Goal: Information Seeking & Learning: Learn about a topic

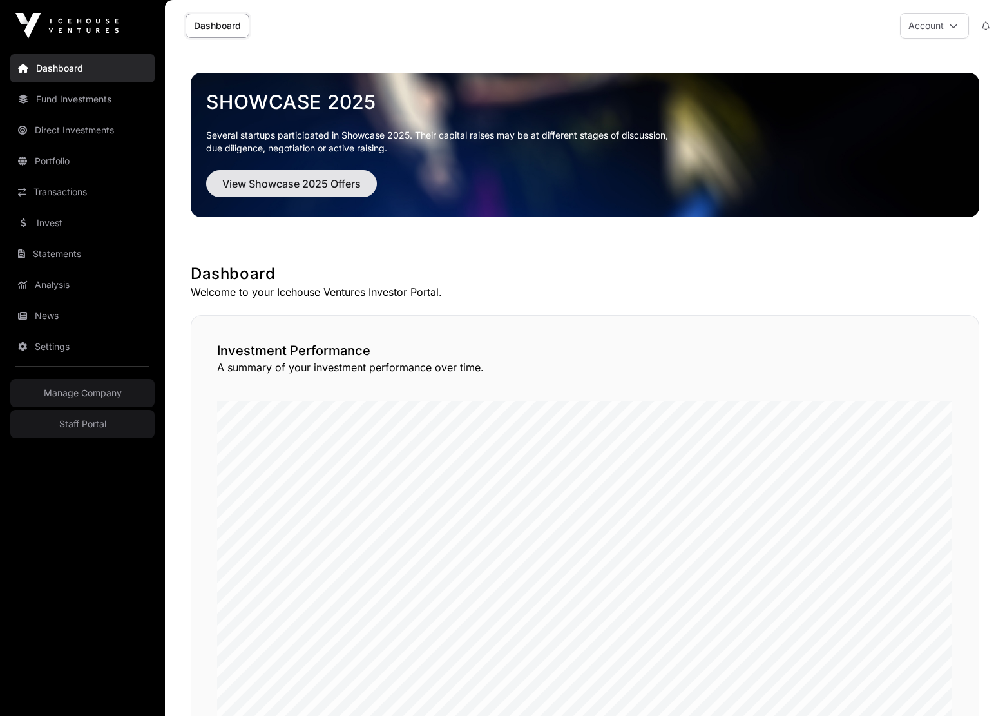
click at [286, 182] on span "View Showcase 2025 Offers" at bounding box center [291, 183] width 139 height 15
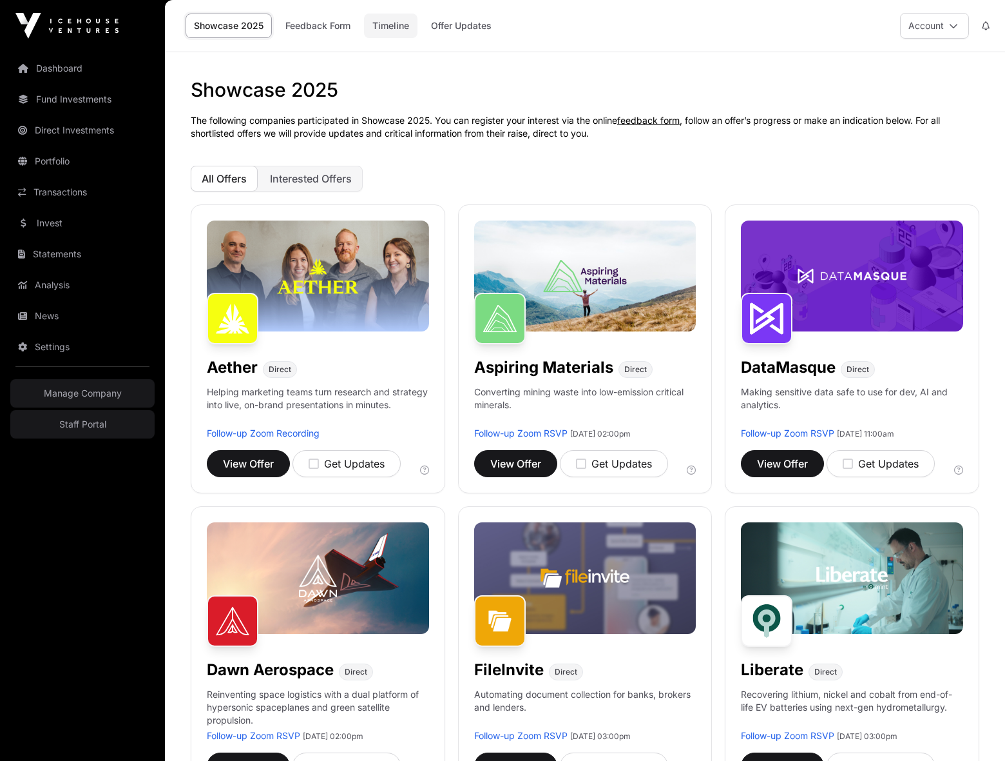
click at [382, 28] on link "Timeline" at bounding box center [390, 26] width 53 height 24
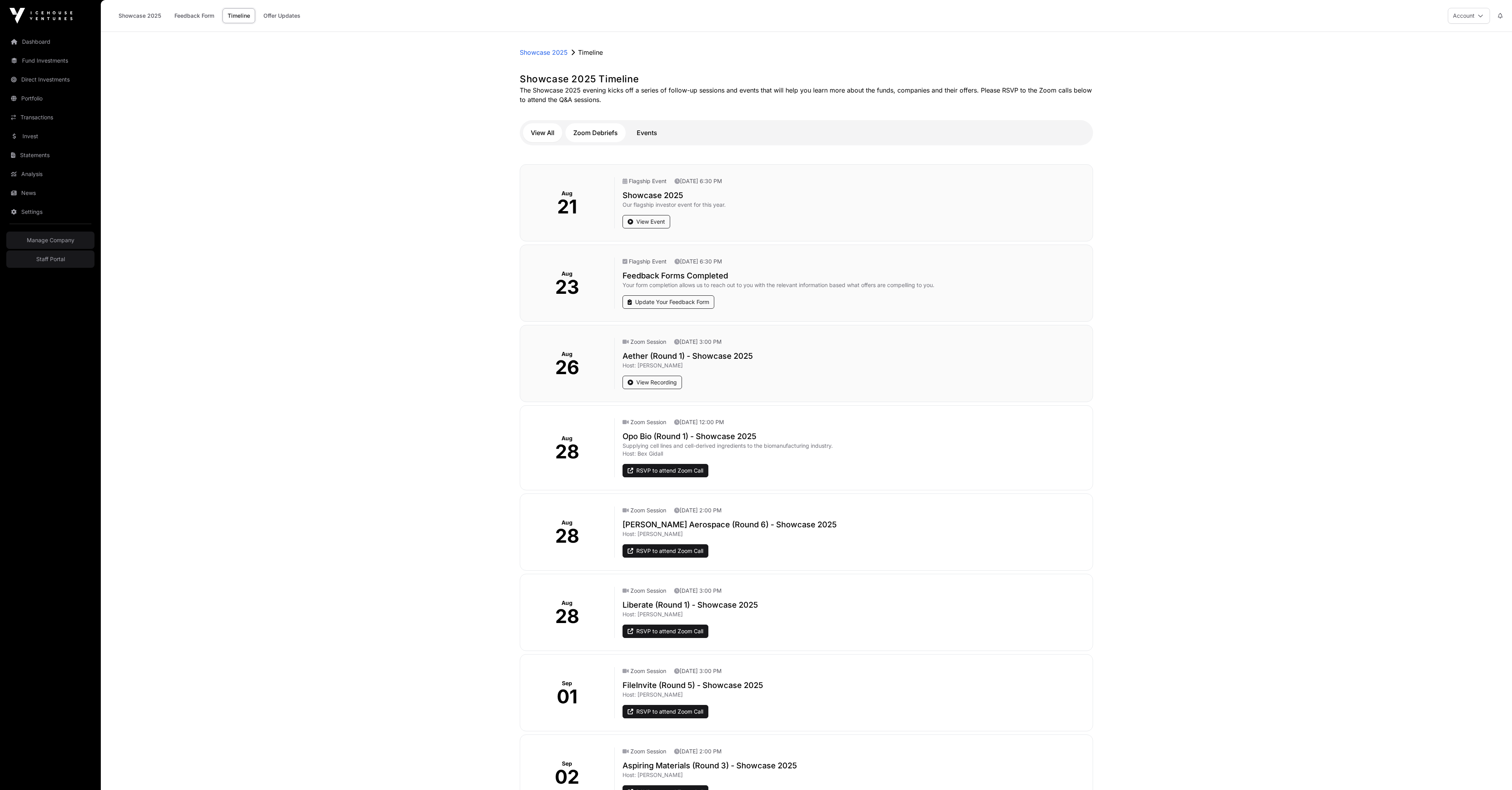
click at [614, 142] on button "Zoom Debriefs" at bounding box center [596, 133] width 60 height 19
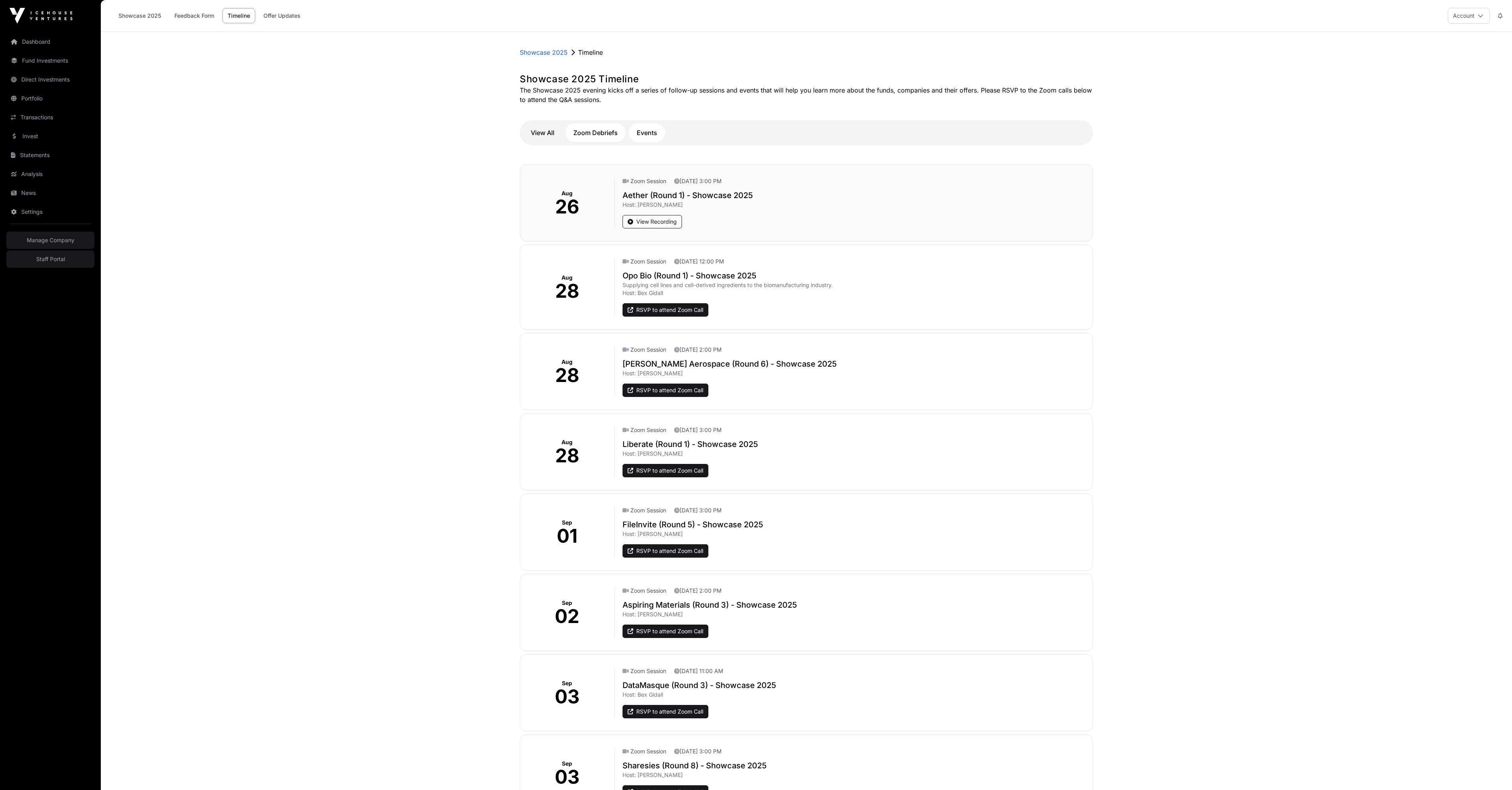
click at [614, 142] on button "Events" at bounding box center [646, 133] width 36 height 19
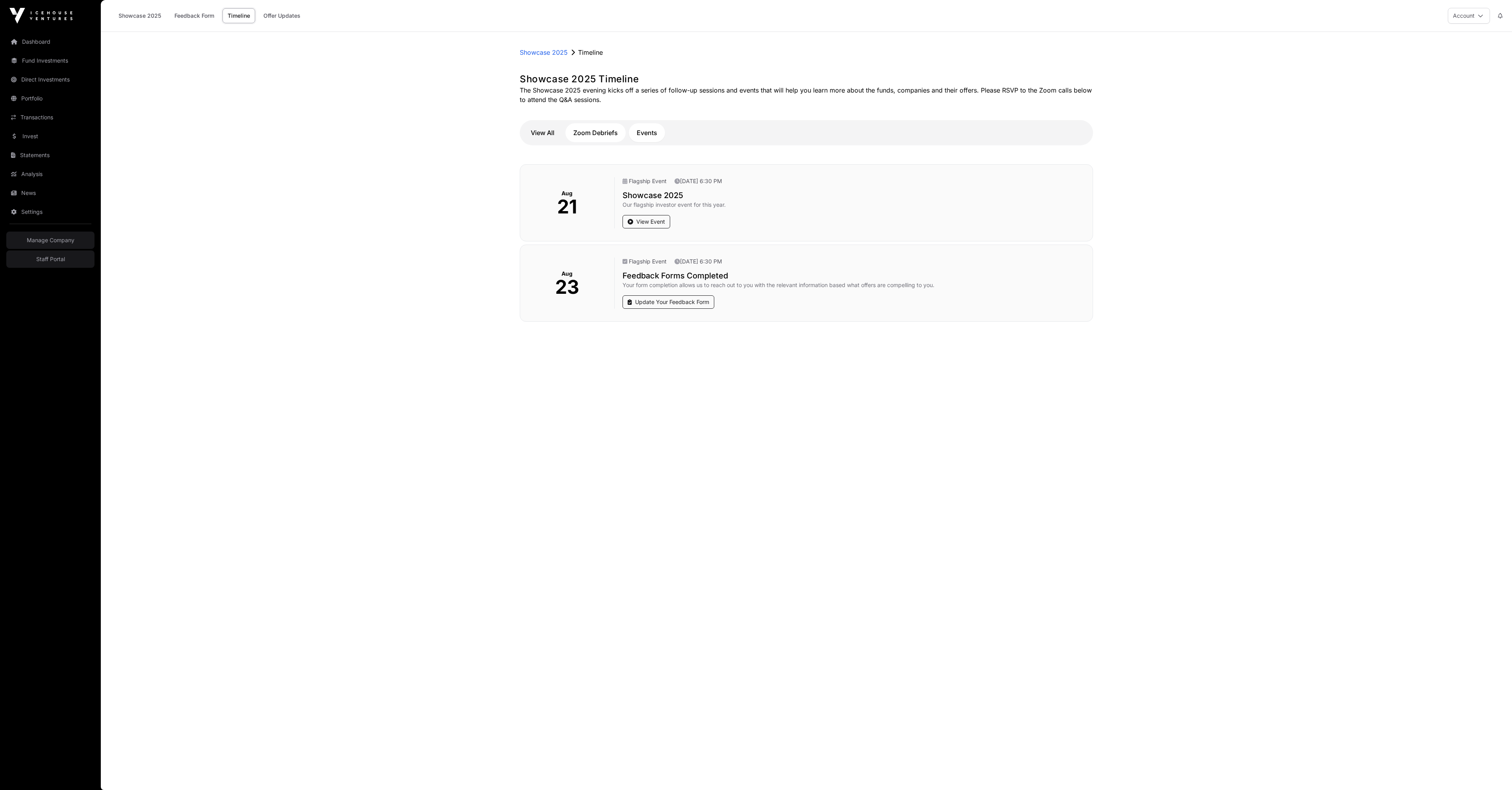
click at [614, 142] on button "Zoom Debriefs" at bounding box center [596, 133] width 60 height 19
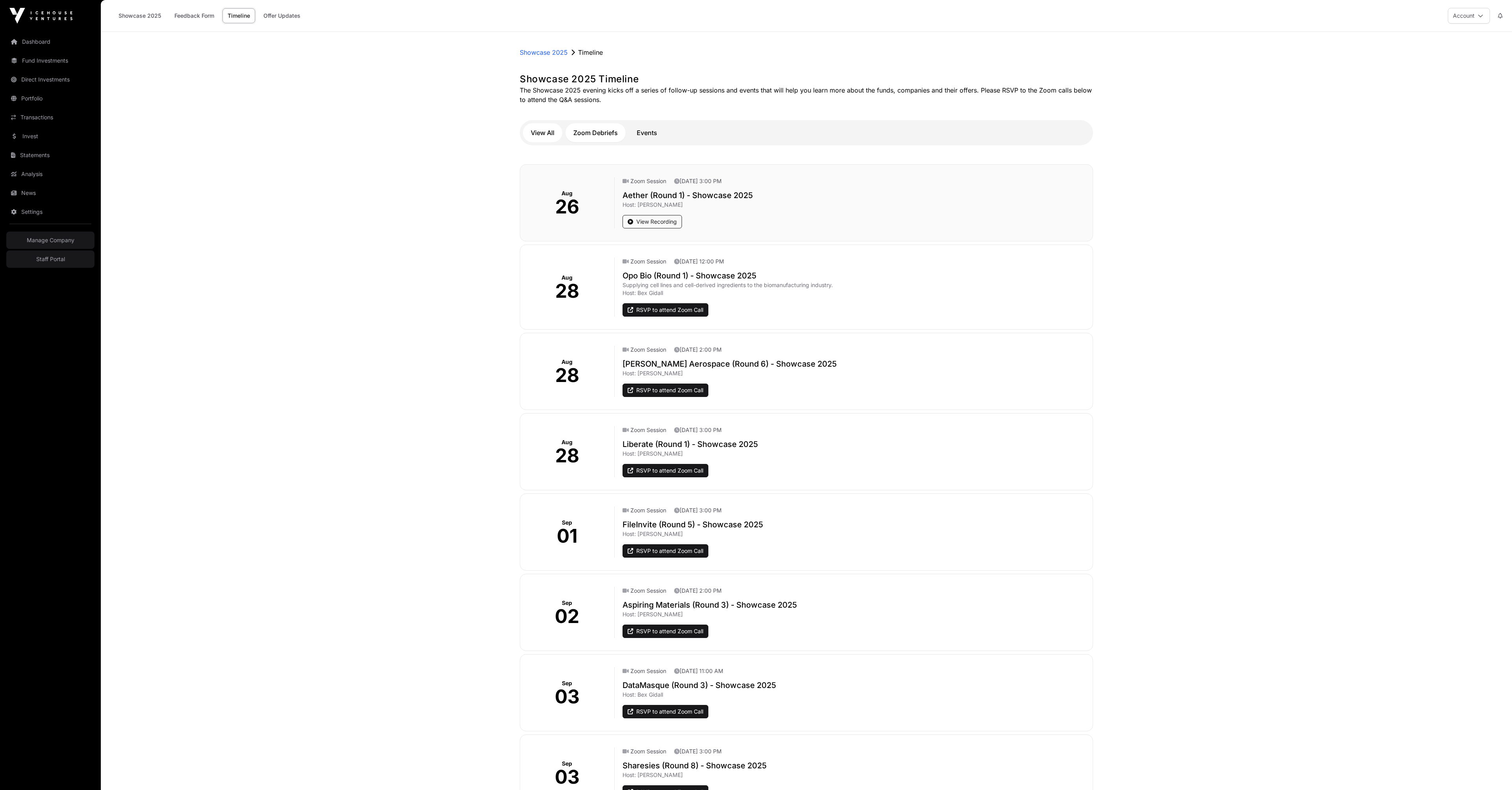
click at [562, 142] on button "View All" at bounding box center [542, 133] width 39 height 19
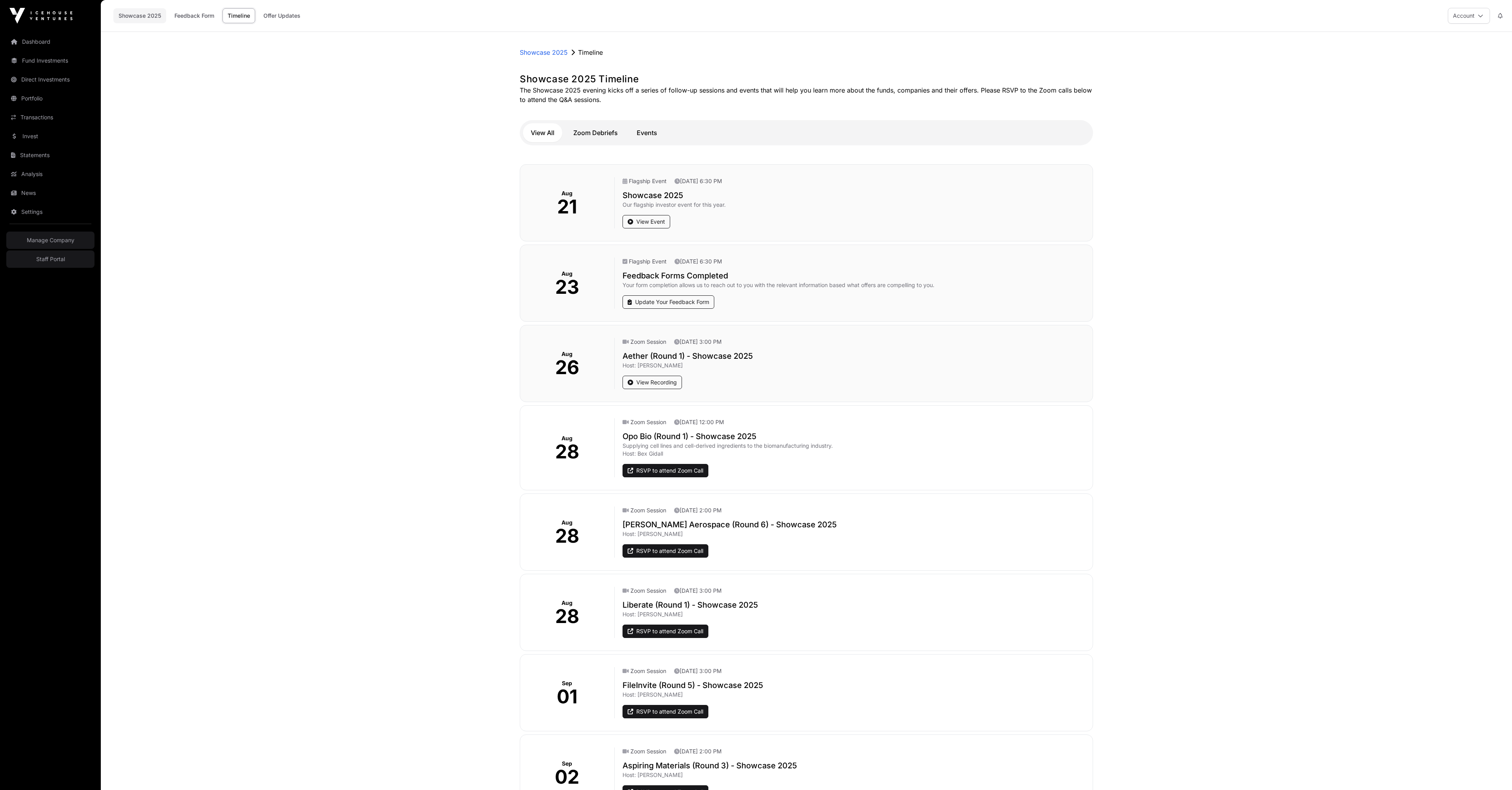
click at [166, 14] on link "Showcase 2025" at bounding box center [140, 16] width 53 height 15
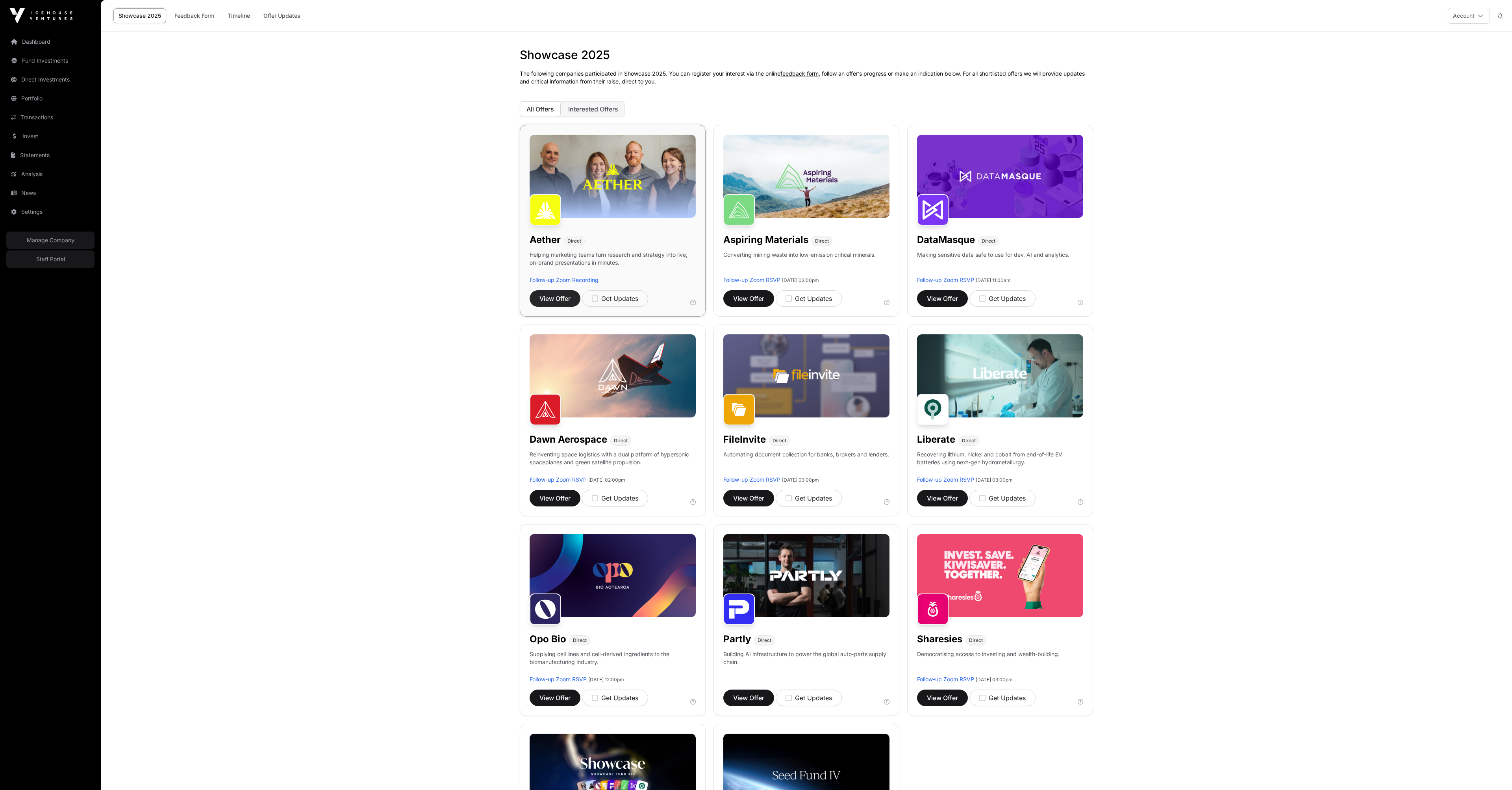
click at [561, 303] on span "View Offer" at bounding box center [555, 298] width 31 height 9
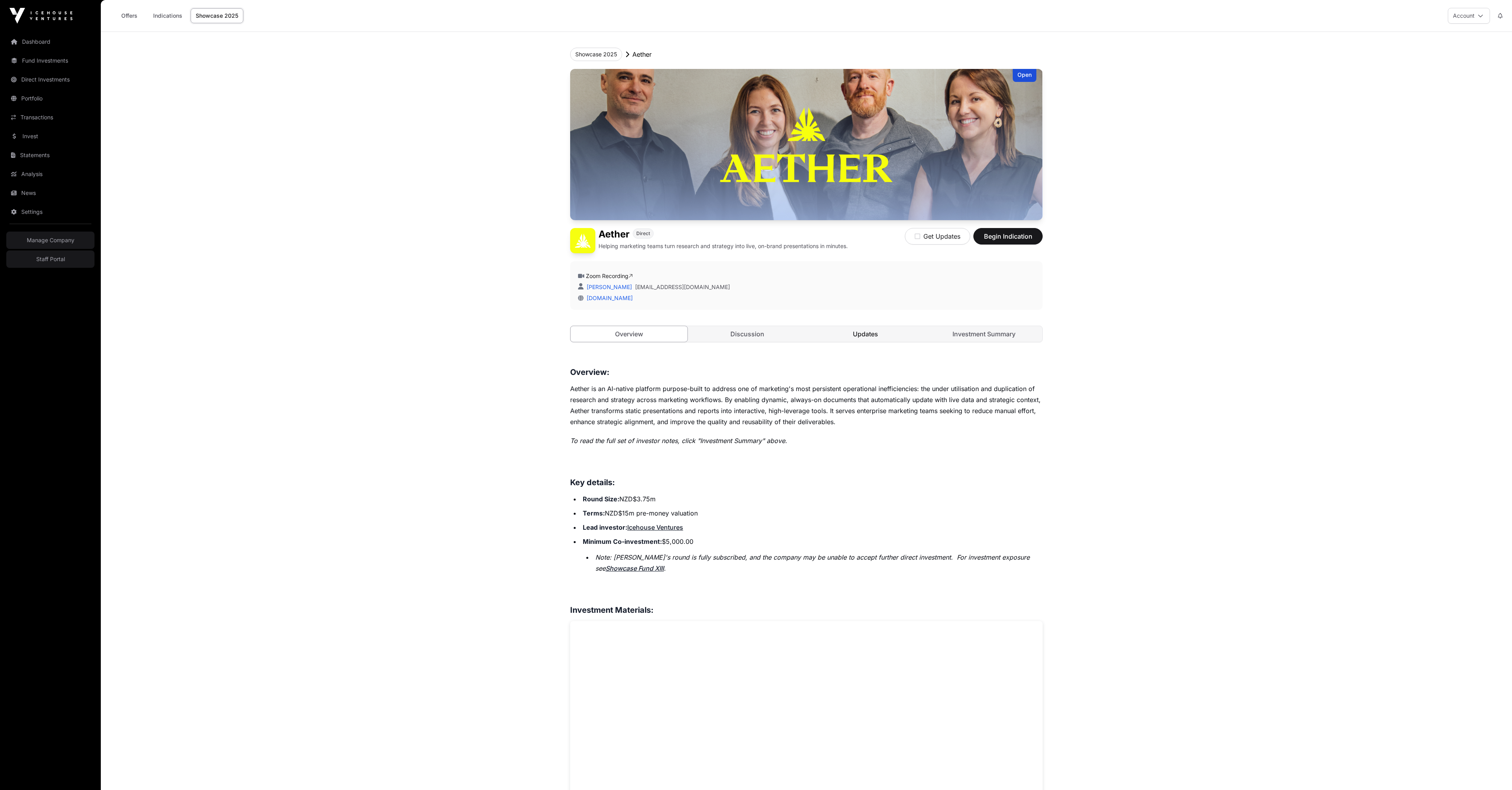
click at [614, 342] on link "Updates" at bounding box center [865, 334] width 117 height 16
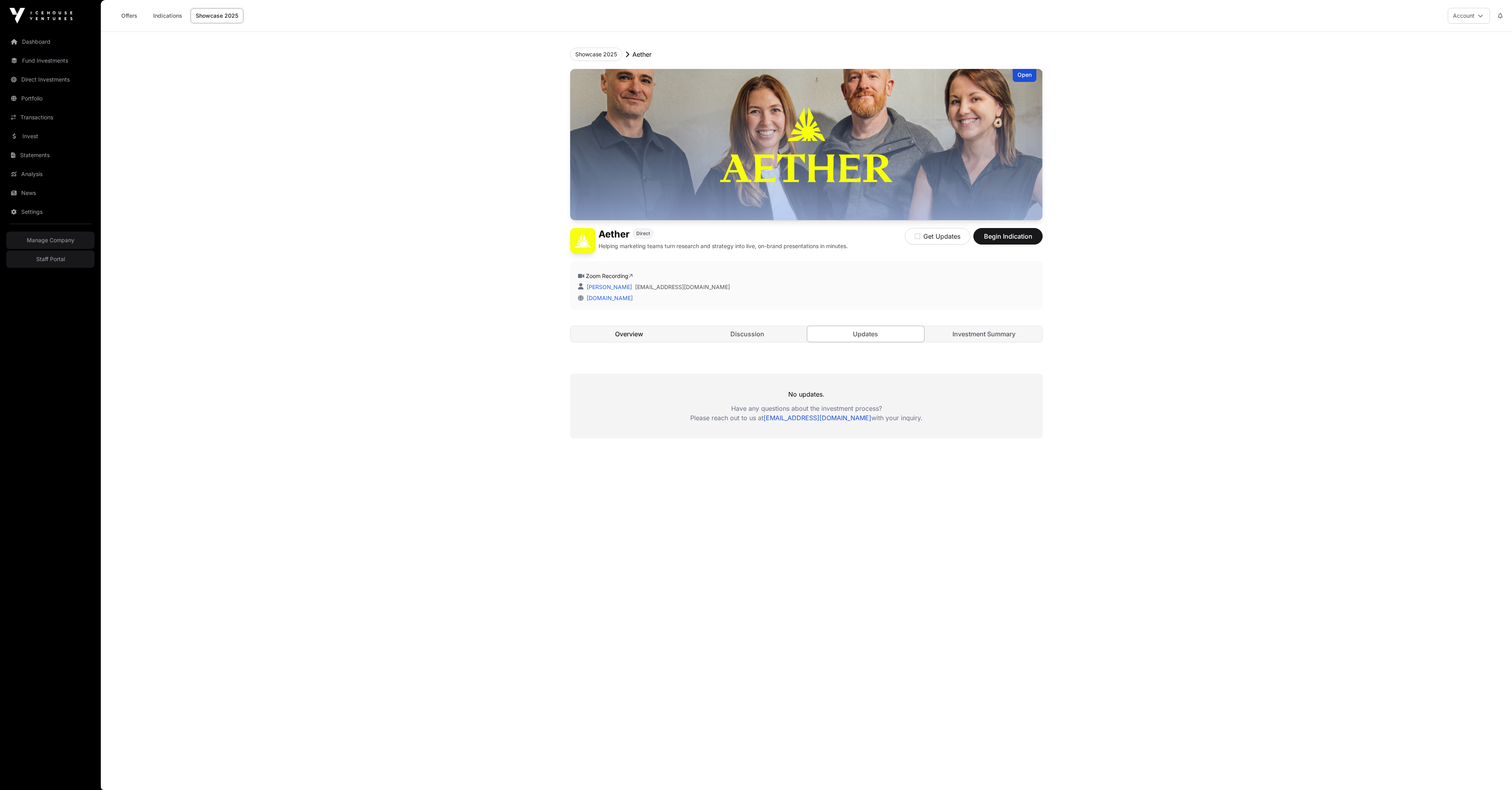
click at [614, 342] on link "Overview" at bounding box center [629, 334] width 117 height 16
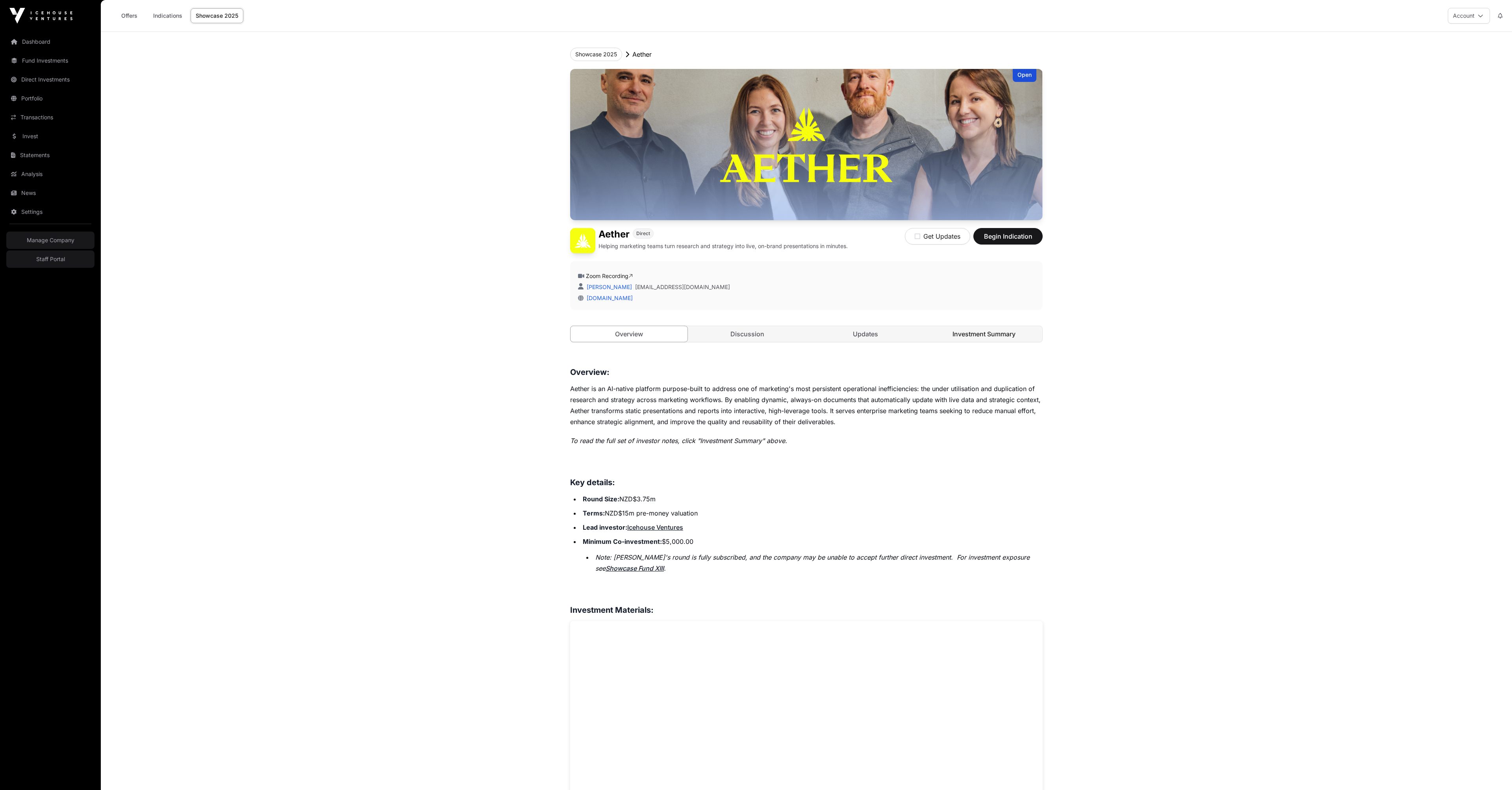
click at [614, 342] on link "Investment Summary" at bounding box center [984, 334] width 117 height 16
click at [614, 342] on link "Updates" at bounding box center [865, 334] width 117 height 16
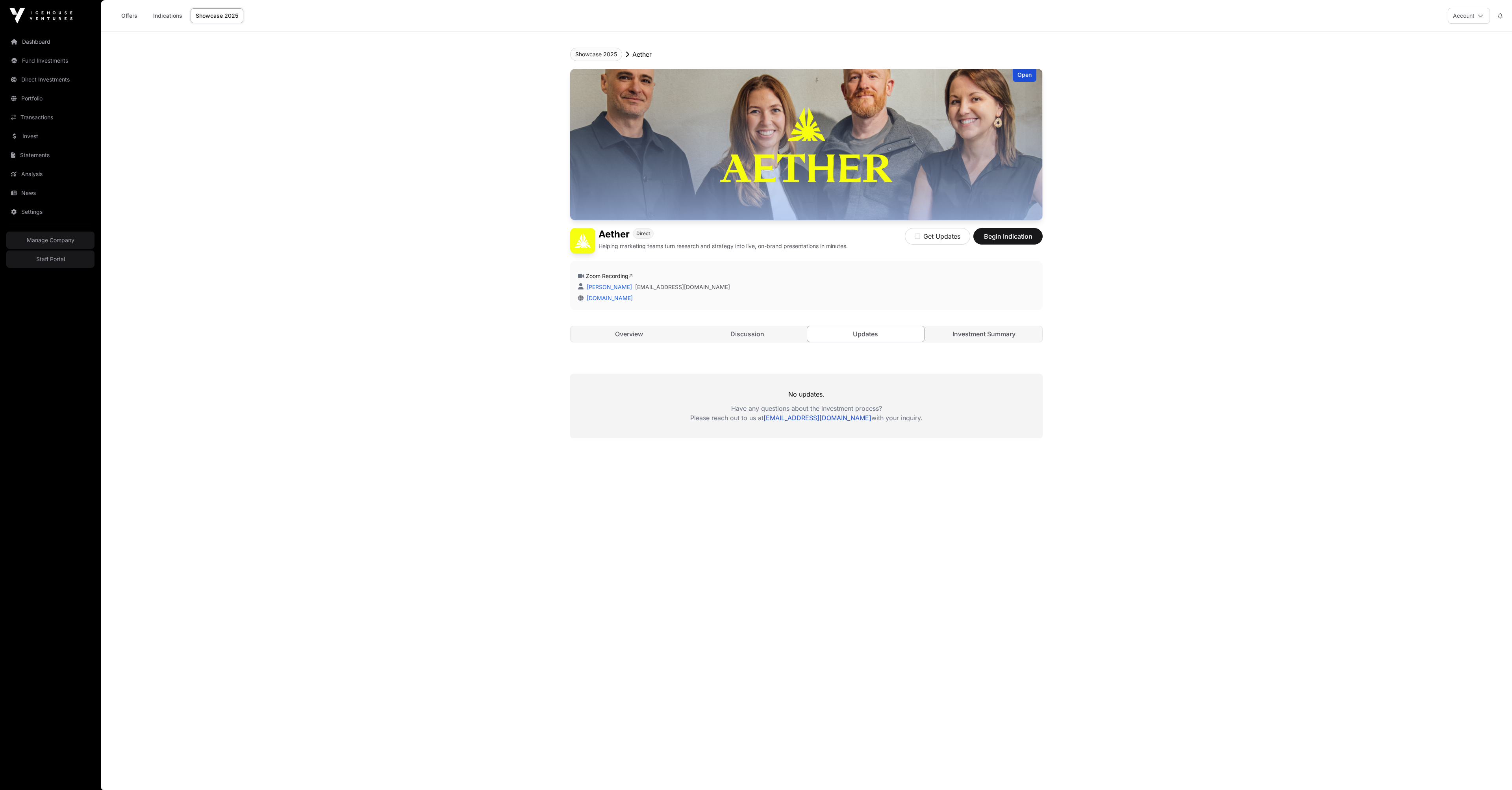
click at [588, 61] on button "Showcase 2025" at bounding box center [596, 54] width 52 height 13
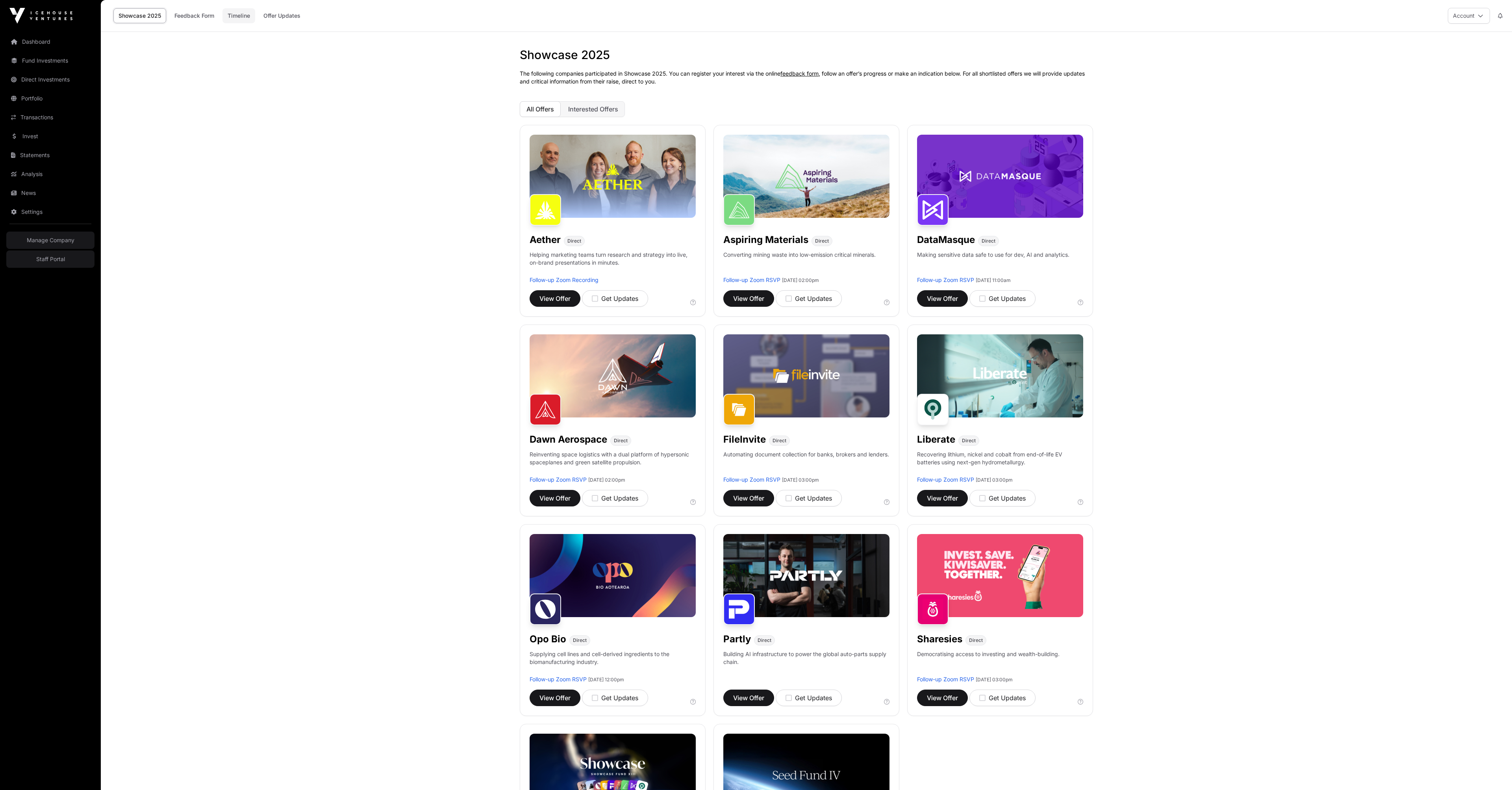
click at [255, 14] on link "Timeline" at bounding box center [238, 16] width 32 height 15
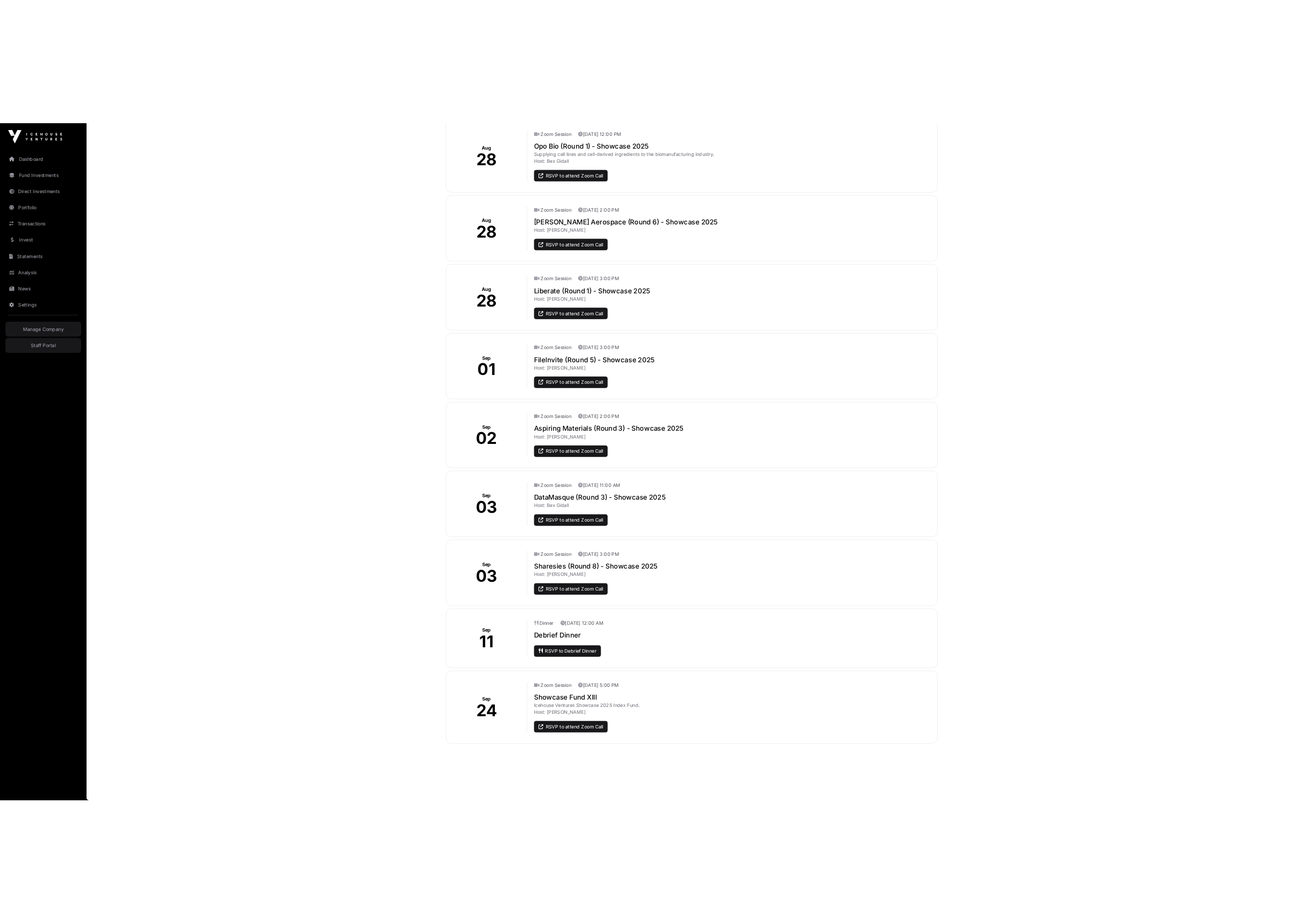
scroll to position [681, 0]
